Goal: Feedback & Contribution: Leave review/rating

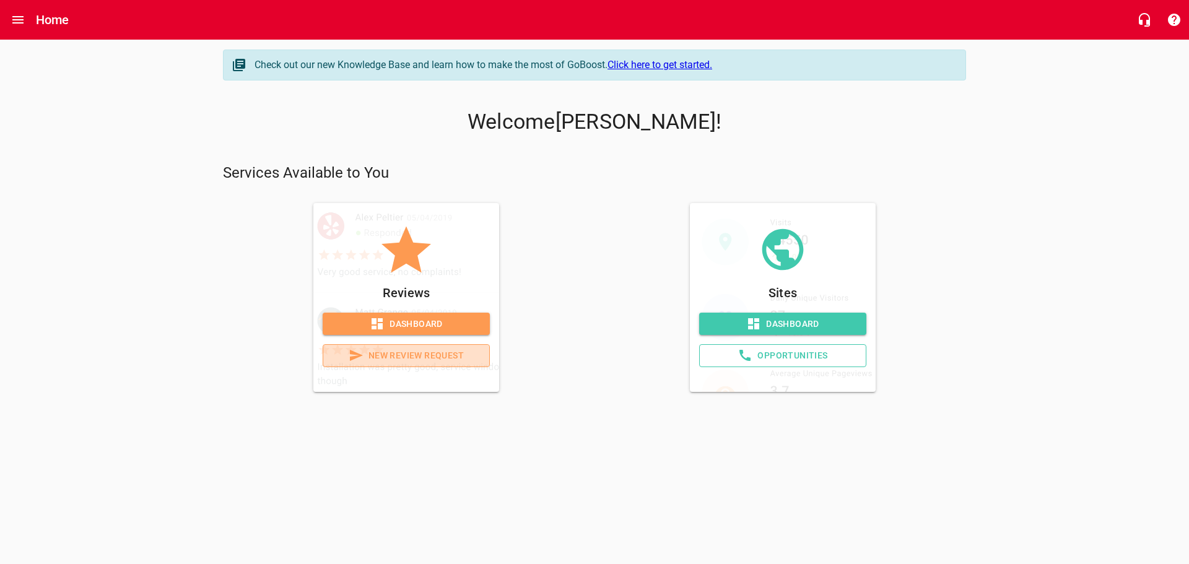
click at [426, 357] on span "New Review Request" at bounding box center [406, 355] width 146 height 15
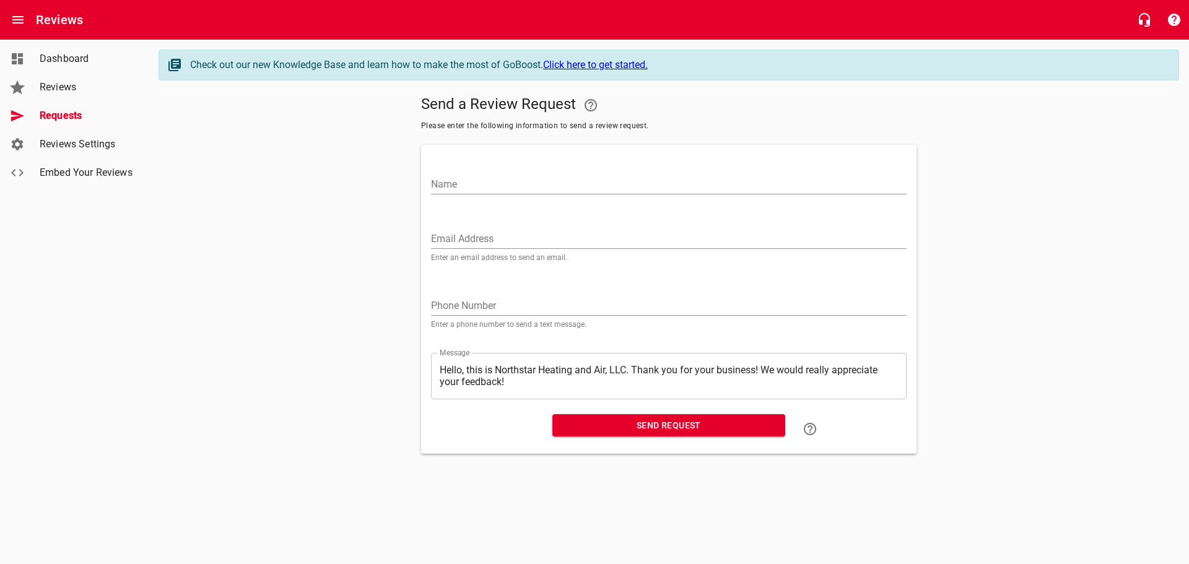
click at [461, 173] on div "Name" at bounding box center [669, 180] width 476 height 30
click at [456, 186] on input "Name" at bounding box center [669, 185] width 476 height 20
type input "[PERSON_NAME]"
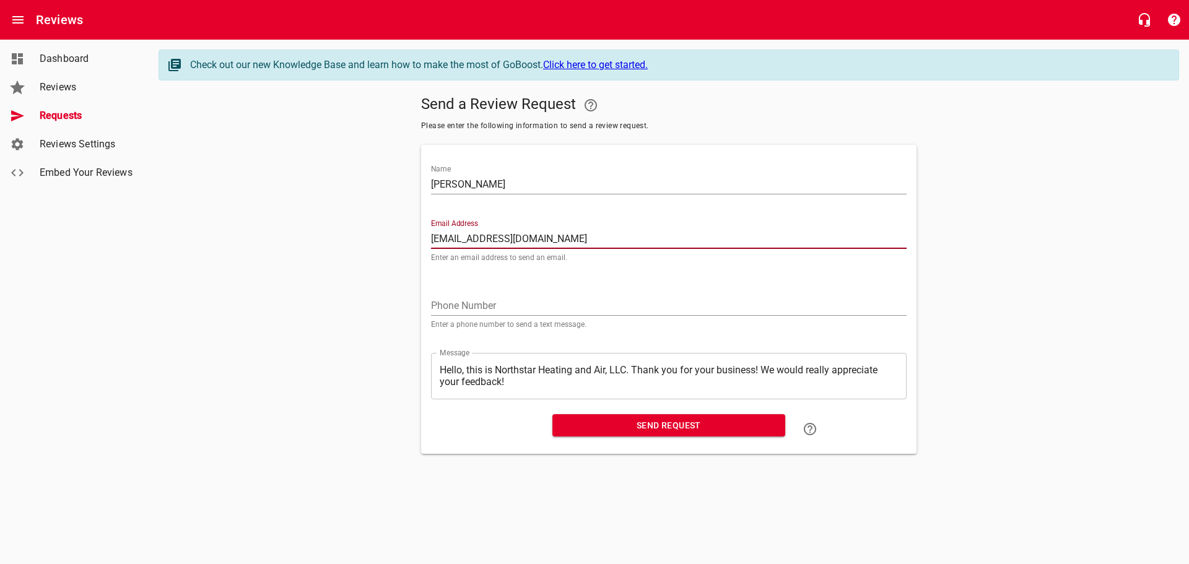
type input "[EMAIL_ADDRESS][DOMAIN_NAME]"
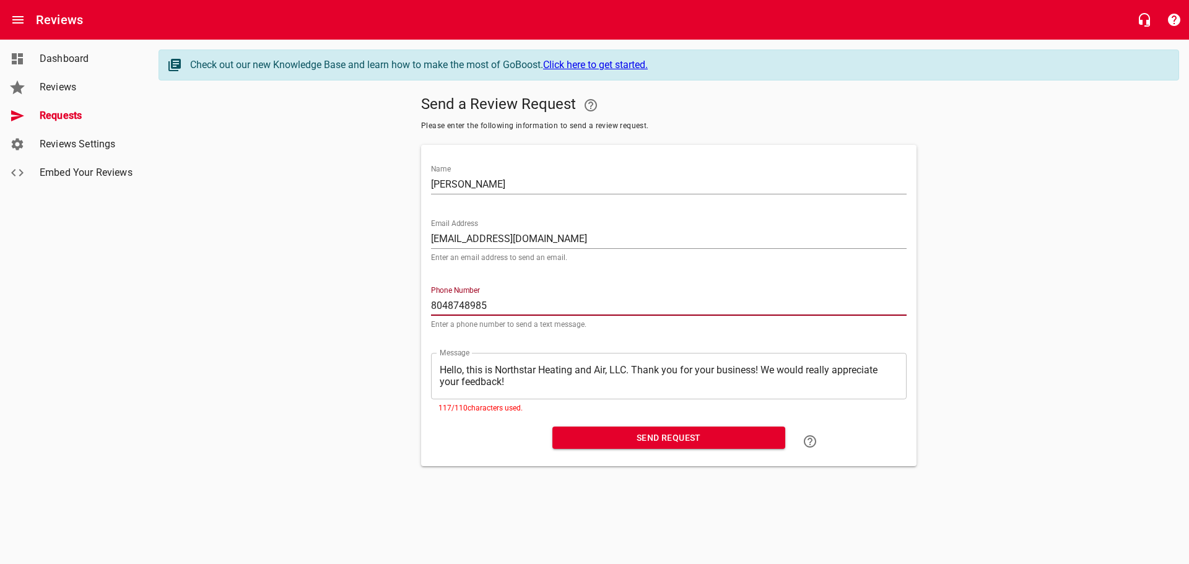
type input "8048748985"
click at [764, 364] on textarea "Hello, this is Northstar Heating and Air, LLC. Thank you for your business! We …" at bounding box center [669, 376] width 458 height 24
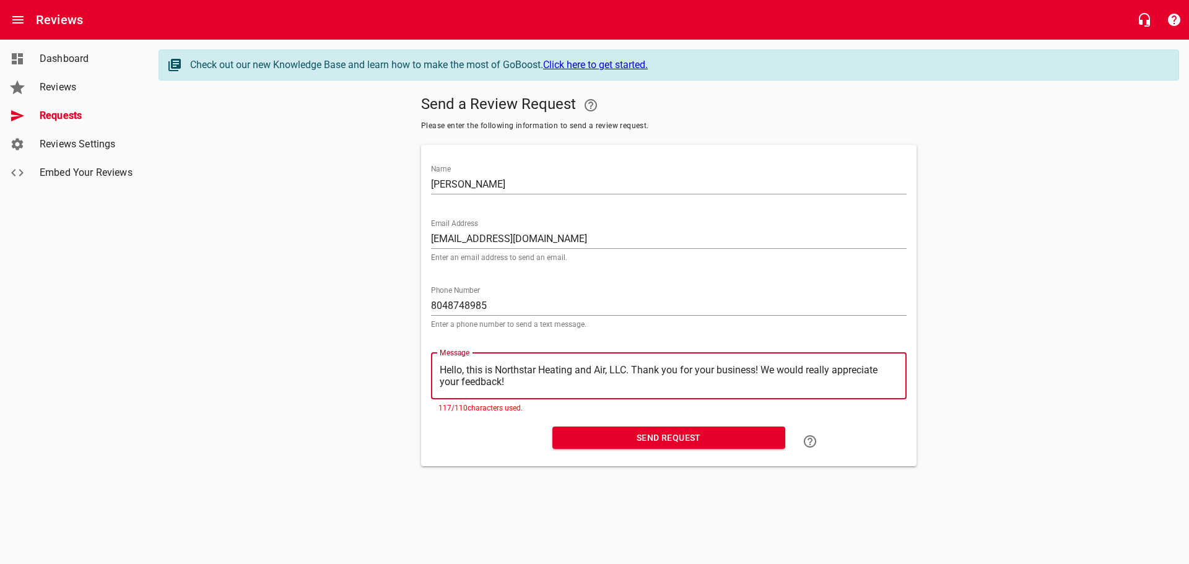
type textarea "Hello, this is Northstar Heating and Air, LLC. Thank you for your business!We w…"
type textarea "Hello, this is Northstar Heating and Air, LLC. Thank you for your businessWe wo…"
type textarea "Hello, this is Northstar Heating and Air, LLC. Thank you for your businesWe wou…"
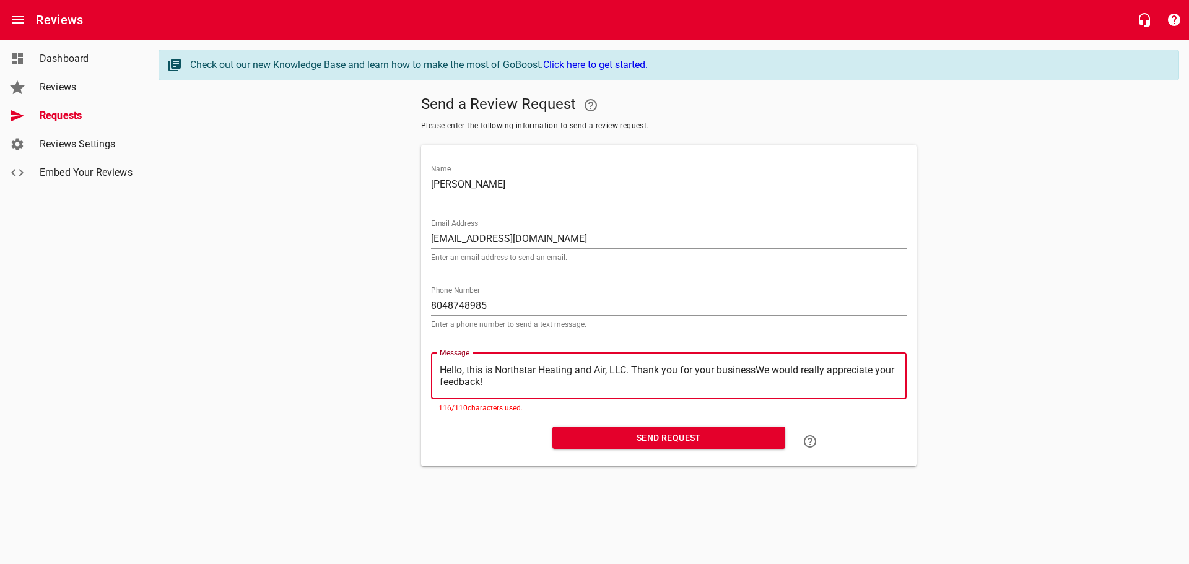
type textarea "Hello, this is Northstar Heating and Air, LLC. Thank you for your businesWe wou…"
type textarea "Hello, this is Northstar Heating and Air, LLC. Thank you for your busineWe woul…"
type textarea "Hello, this is Northstar Heating and Air, LLC. Thank you for your businWe would…"
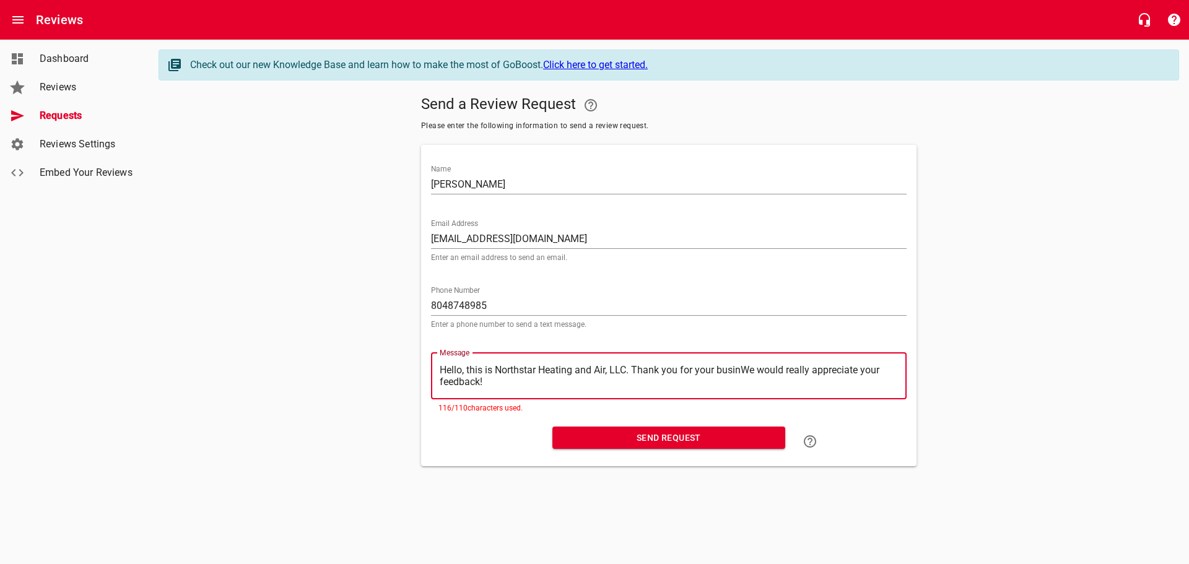
type textarea "Hello, this is Northstar Heating and Air, LLC. Thank you for your busiWe would …"
type textarea "Hello, this is Northstar Heating and Air, LLC. Thank you for your busWe would r…"
type textarea "Hello, this is Northstar Heating and Air, LLC. Thank you for your buWe would re…"
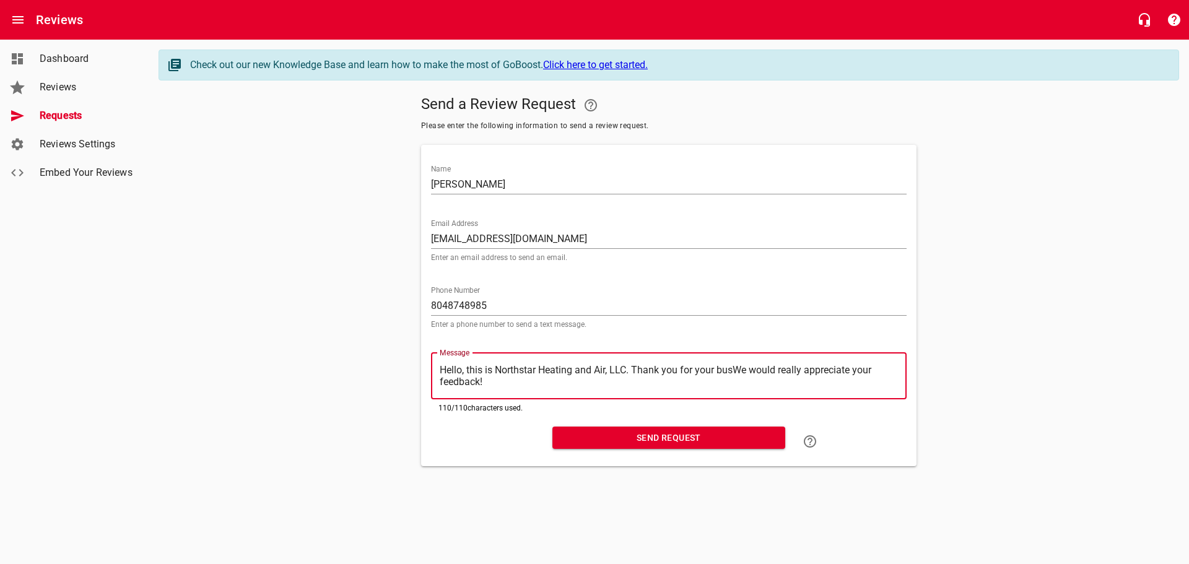
type textarea "Hello, this is Northstar Heating and Air, LLC. Thank you for your buWe would re…"
type textarea "Hello, this is Northstar Heating and Air, LLC. Thank you for your bWe would rea…"
type textarea "Hello, this is Northstar Heating and Air, LLC. Thank you for your We would real…"
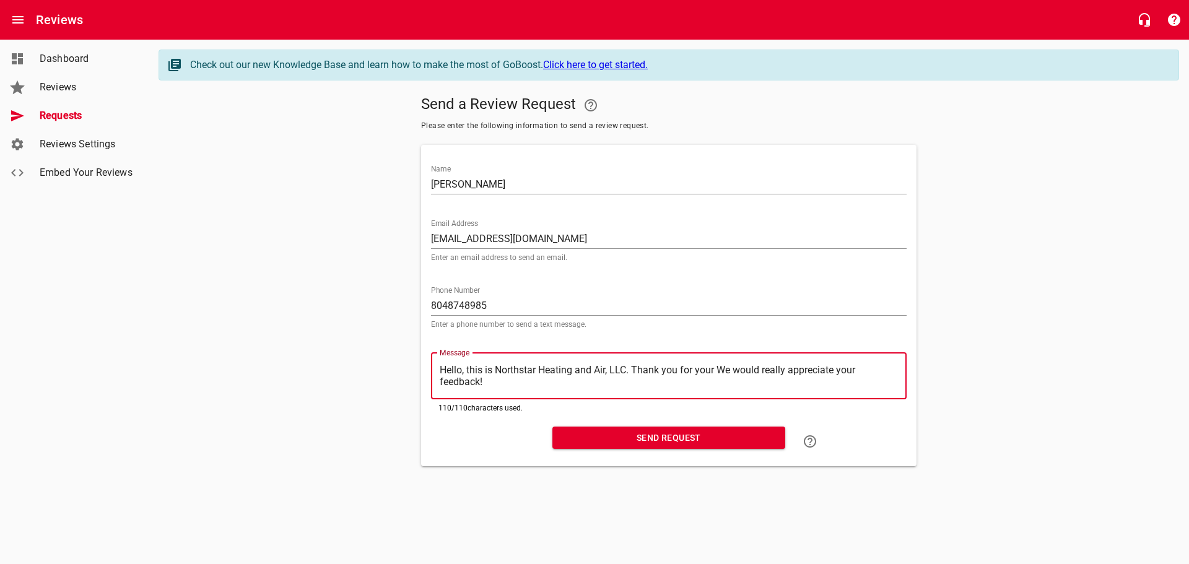
type textarea "Hello, this is Northstar Heating and Air, LLC. Thank you for yourWe would reall…"
type textarea "Hello, this is Northstar Heating and Air, LLC. Thank you for youWe would really…"
type textarea "Hello, this is Northstar Heating and Air, LLC. Thank you for yoWe would really …"
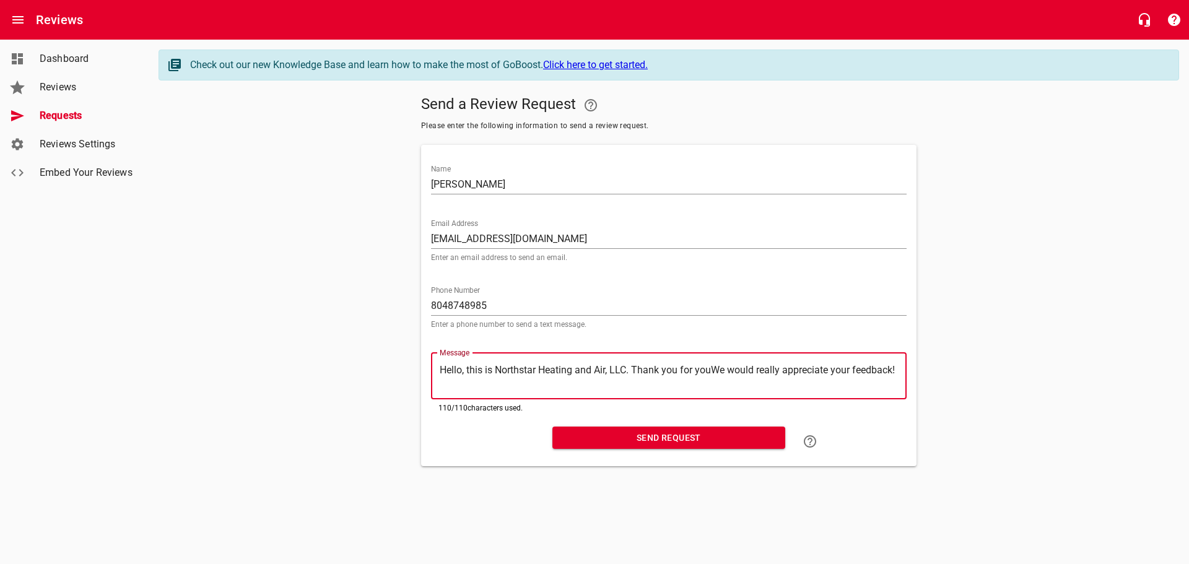
type textarea "Hello, this is Northstar Heating and Air, LLC. Thank you for yoWe would really …"
type textarea "Hello, this is Northstar Heating and Air, LLC. Thank you for yWe would really a…"
type textarea "Hello, this is Northstar Heating and Air, LLC. Thank you for We would really ap…"
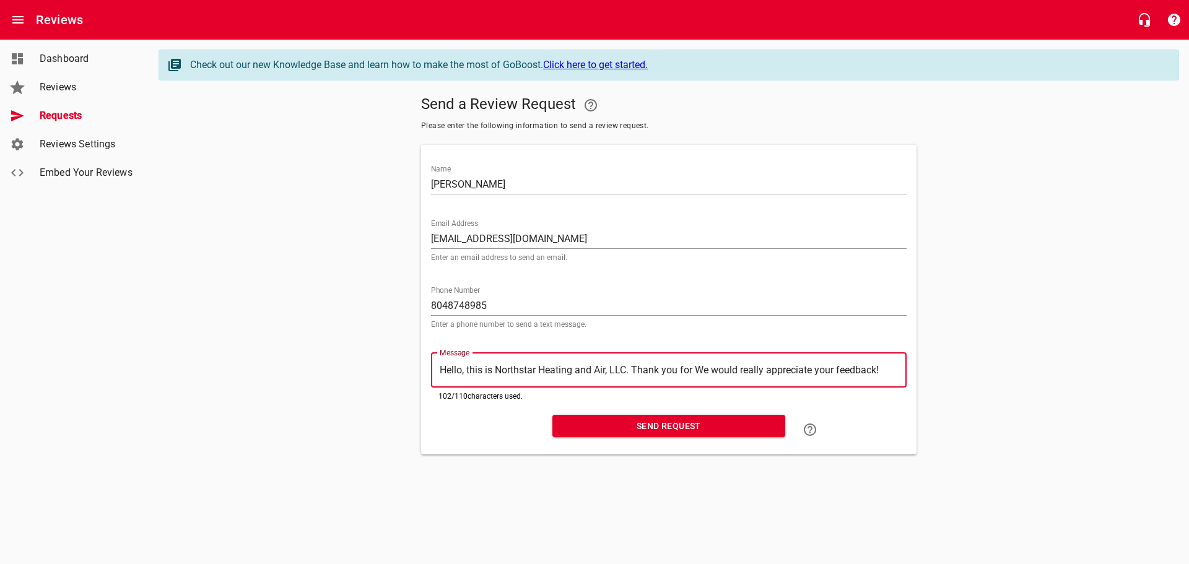
type textarea "Hello, this is Northstar Heating and Air, LLC. Thank you forWe would really app…"
type textarea "Hello, this is Northstar Heating and Air, LLC. Thank you foWe would really appr…"
type textarea "Hello, this is Northstar Heating and Air, LLC. Thank you fWe would really appre…"
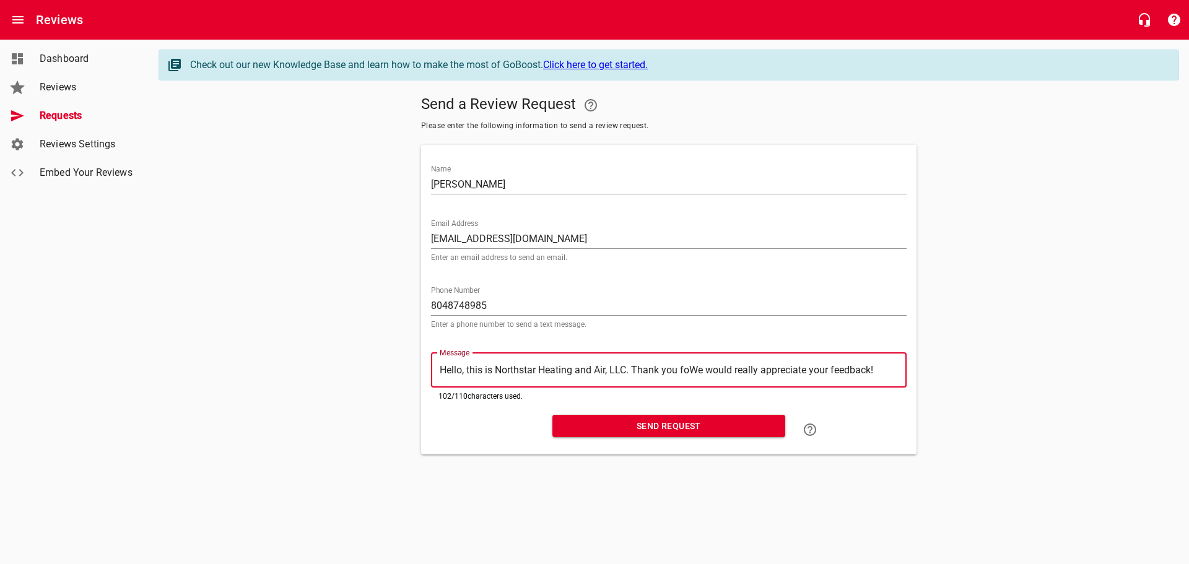
type textarea "Hello, this is Northstar Heating and Air, LLC. Thank you fWe would really appre…"
type textarea "Hello, this is Northstar Heating and Air, LLC. Thank you We would really apprec…"
type textarea "Hello, this is Northstar Heating and Air, LLC. Thank youWe would really appreci…"
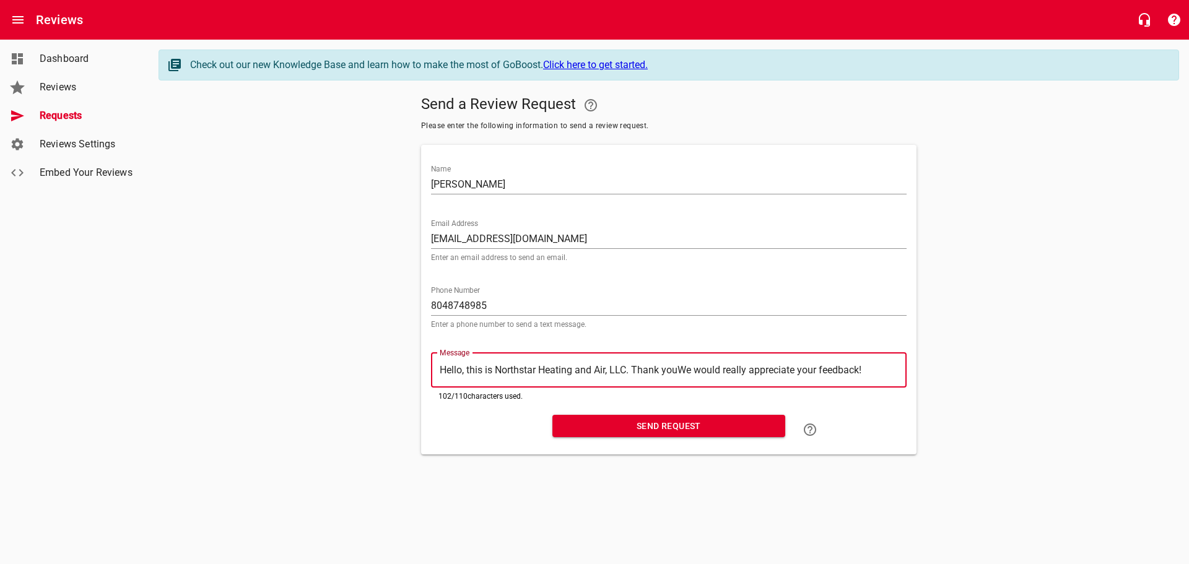
type textarea "Hello, this is Northstar Heating and Air, LLC. Thank yoWe would really apprecia…"
type textarea "Hello, this is Northstar Heating and Air, LLC. Thank yWe would really appreciat…"
type textarea "Hello, this is Northstar Heating and Air, LLC. Thank We would really appreciate…"
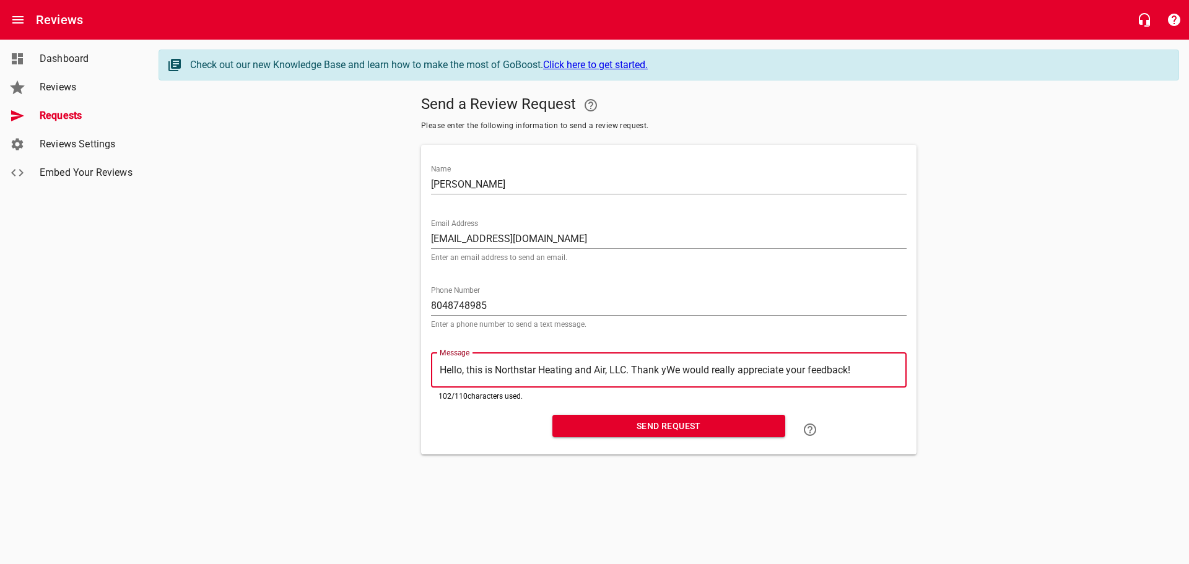
type textarea "Hello, this is Northstar Heating and Air, LLC. Thank We would really appreciate…"
type textarea "Hello, this is Northstar Heating and Air, LLC. ThankWe would really appreciate …"
type textarea "Hello, this is Northstar Heating and Air, LLC. ThanWe would really appreciate y…"
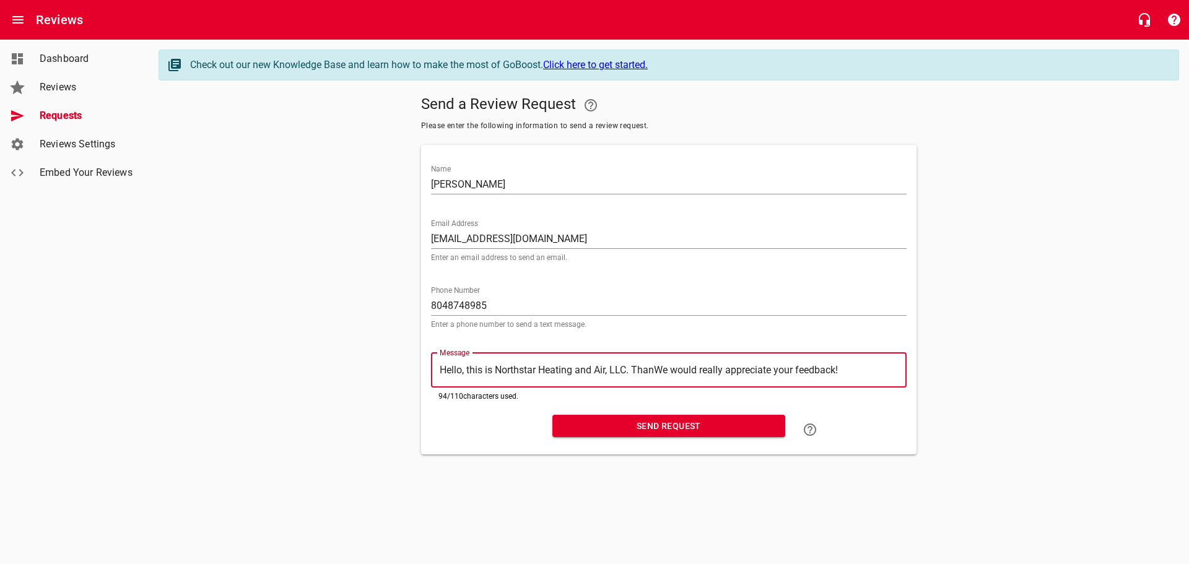
type textarea "Hello, this is Northstar Heating and Air, LLC. ThaWe would really appreciate yo…"
type textarea "Hello, this is Northstar Heating and Air, LLC. ThWe would really appreciate you…"
type textarea "Hello, this is Northstar Heating and Air, LLC. TWe would really appreciate your…"
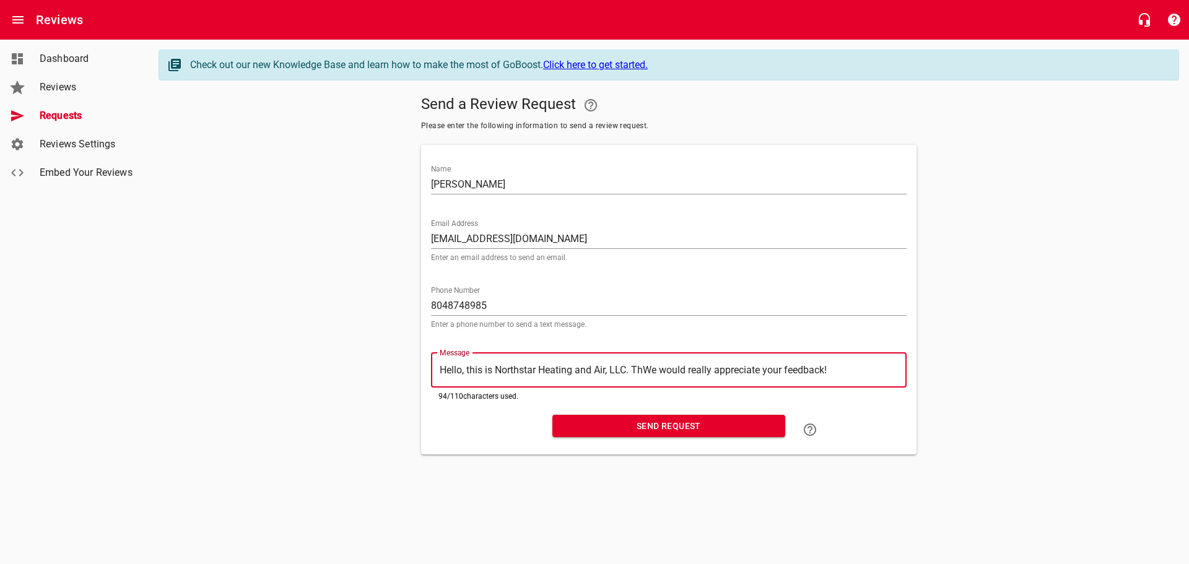
type textarea "Hello, this is Northstar Heating and Air, LLC. TWe would really appreciate your…"
type textarea "Hello, this is Northstar Heating and Air, LLC. We would really appreciate your …"
type textarea "Hello, this is Northstar Heating and Air, LLC.We would really appreciate your f…"
type textarea "Hello, this is Northstar Heating and Air, LLCWe would really appreciate your fe…"
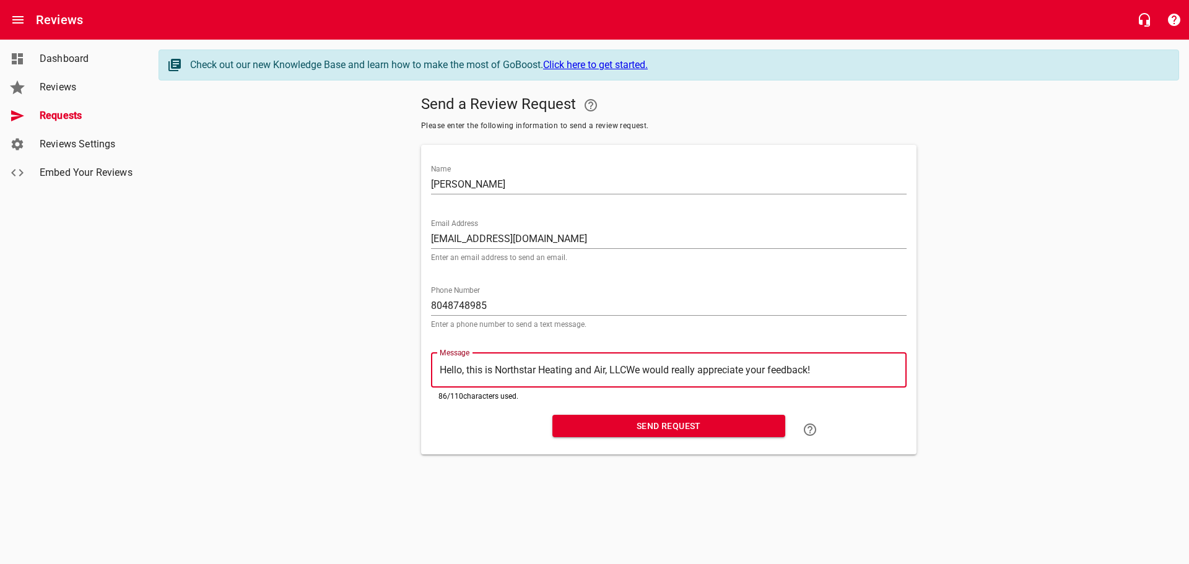
type textarea "Hello, this is Northstar Heating and Air, LLC.We would really appreciate your f…"
type textarea "Hello, this is Northstar Heating and Air, LLC. We would really appreciate your …"
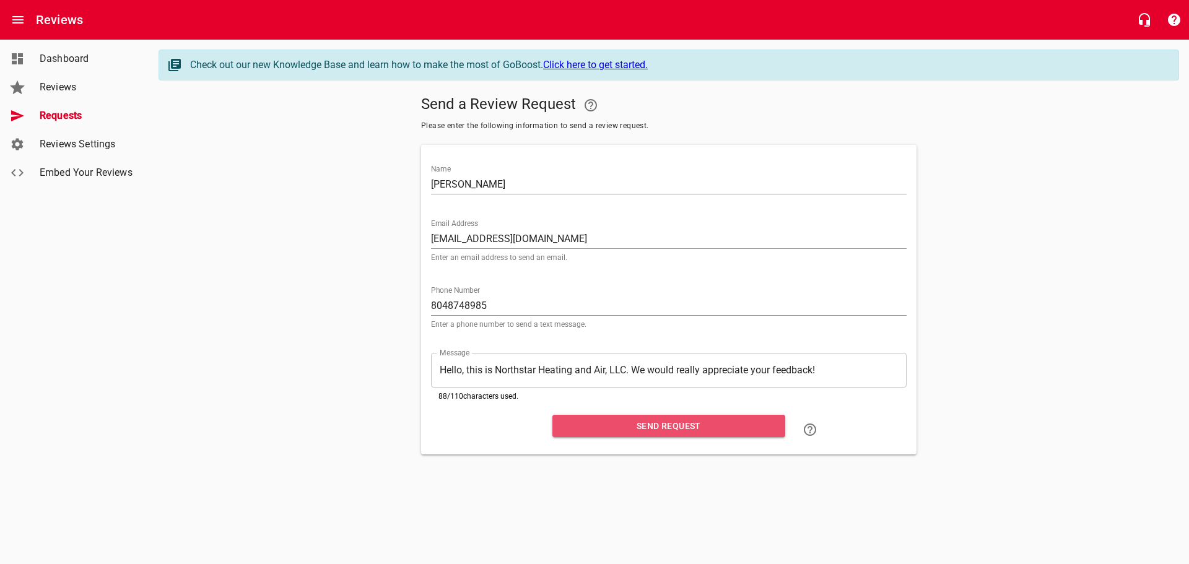
click at [663, 426] on span "Send Request" at bounding box center [668, 426] width 213 height 15
